Goal: Navigation & Orientation: Find specific page/section

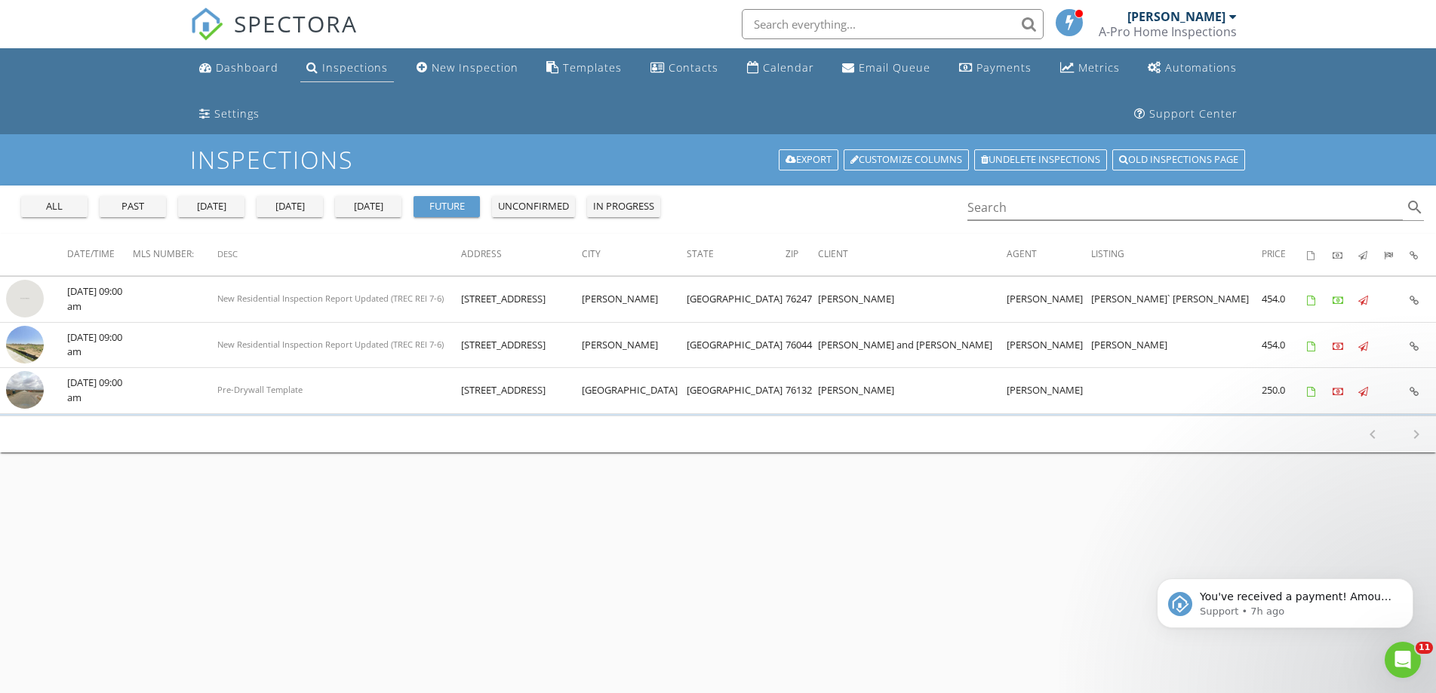
click at [356, 66] on div "Inspections" at bounding box center [355, 67] width 66 height 14
click at [232, 113] on div "Settings" at bounding box center [236, 113] width 45 height 14
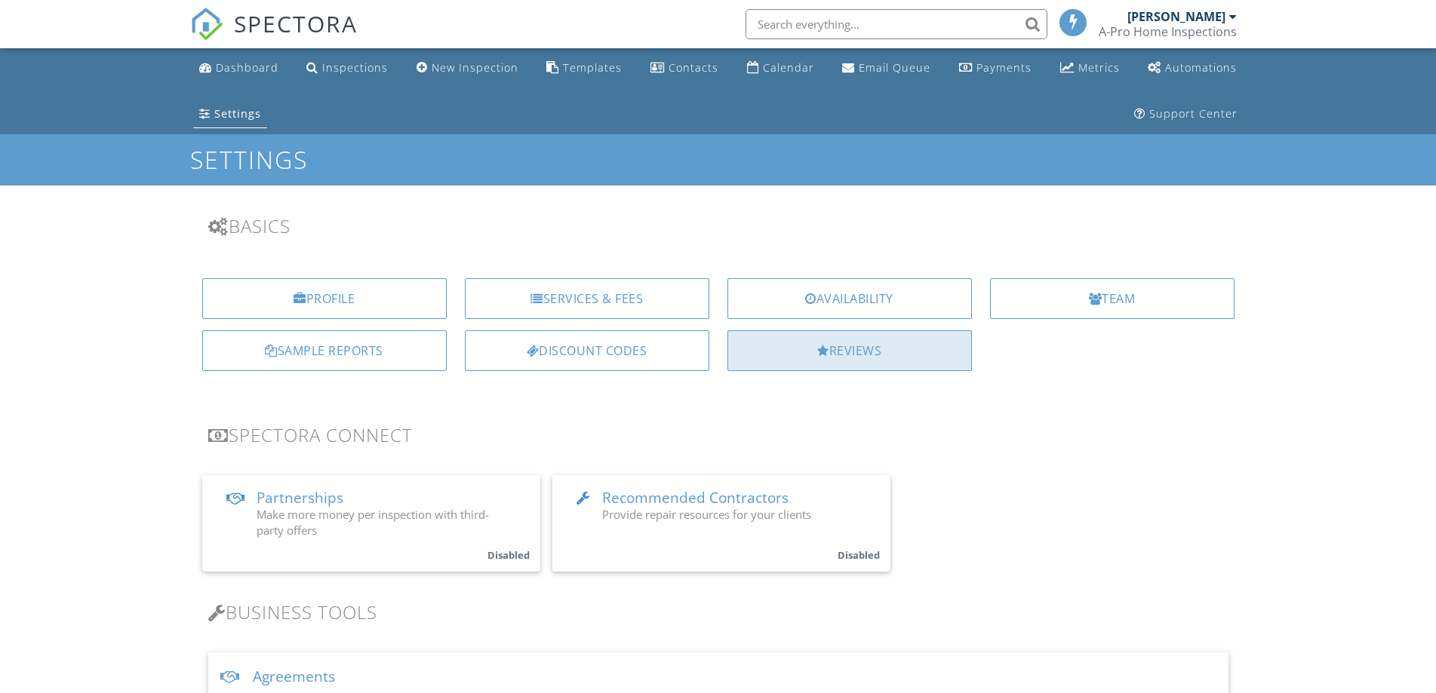
click at [923, 358] on div "Reviews" at bounding box center [849, 350] width 244 height 41
